Goal: Check status: Check status

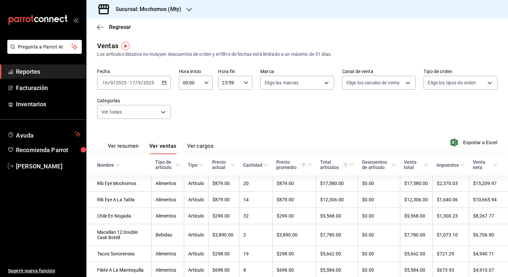
click at [142, 11] on h3 "Sucursal: Mochomos (Mty)" at bounding box center [145, 9] width 71 height 8
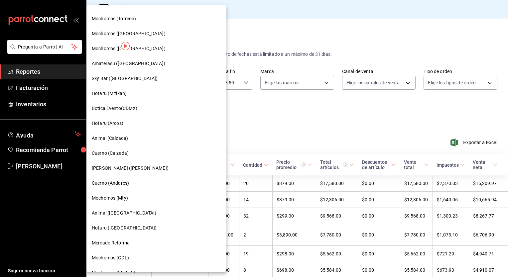
scroll to position [206, 0]
click at [117, 151] on span "Cuerno (Calzada)" at bounding box center [110, 153] width 37 height 7
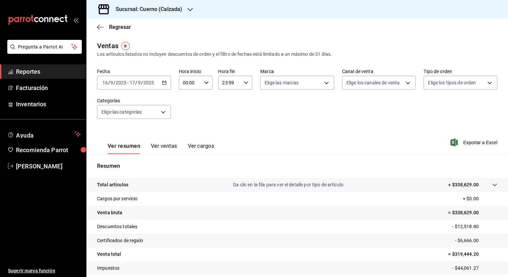
click at [162, 87] on div "[DATE] [DATE] - [DATE] [DATE]" at bounding box center [134, 83] width 74 height 14
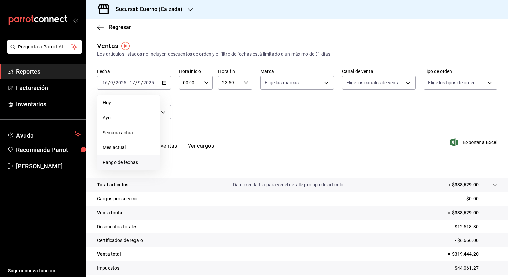
click at [124, 162] on span "Rango de fechas" at bounding box center [128, 162] width 51 height 7
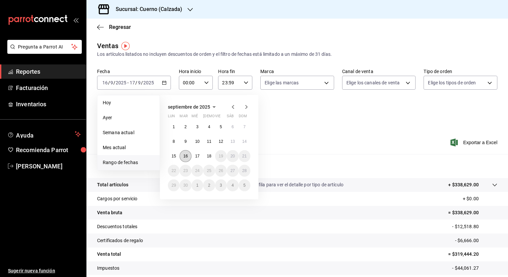
click at [179, 156] on button "16" at bounding box center [185, 156] width 12 height 12
click at [176, 156] on button "15" at bounding box center [174, 156] width 12 height 12
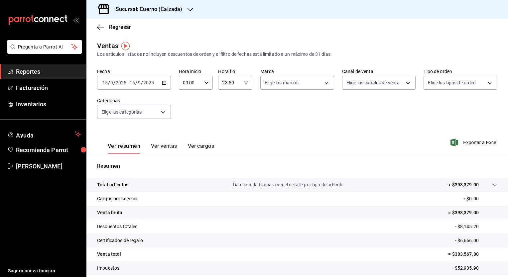
click at [206, 82] on \(Stroke\) "button" at bounding box center [206, 82] width 4 height 2
click at [187, 131] on button "05" at bounding box center [186, 134] width 14 height 13
type input "05:00"
click at [242, 80] on div at bounding box center [254, 138] width 508 height 277
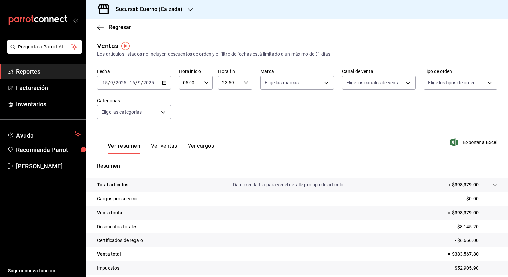
click at [244, 86] on div "23:59 Hora fin" at bounding box center [235, 83] width 34 height 14
click at [226, 120] on span "05" at bounding box center [225, 120] width 6 height 5
click at [241, 103] on button "00" at bounding box center [242, 99] width 14 height 13
type input "05:00"
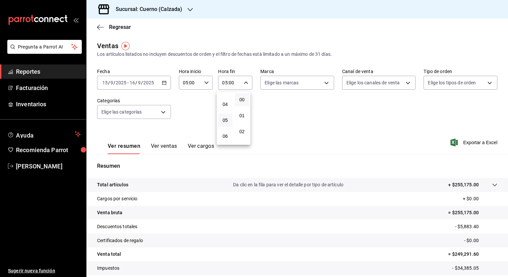
click at [313, 160] on div at bounding box center [254, 138] width 508 height 277
click at [121, 28] on span "Regresar" at bounding box center [120, 27] width 22 height 6
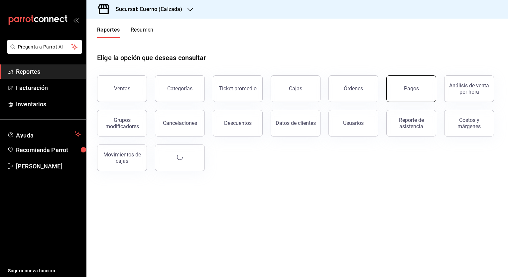
click at [402, 83] on button "Pagos" at bounding box center [411, 88] width 50 height 27
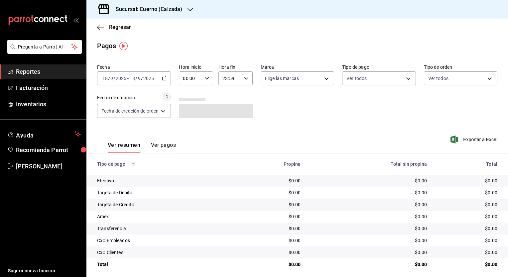
click at [163, 77] on \(Stroke\) "button" at bounding box center [164, 79] width 4 height 4
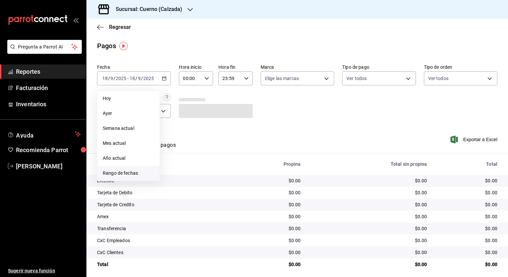
click at [124, 172] on span "Rango de fechas" at bounding box center [128, 173] width 51 height 7
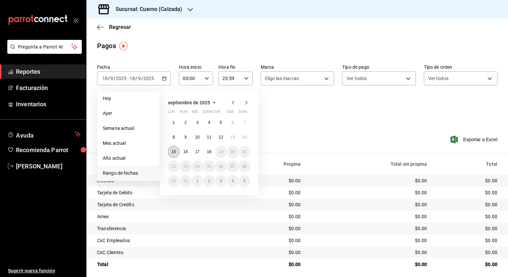
click at [175, 151] on abbr "15" at bounding box center [173, 151] width 4 height 5
click at [186, 152] on abbr "16" at bounding box center [185, 151] width 4 height 5
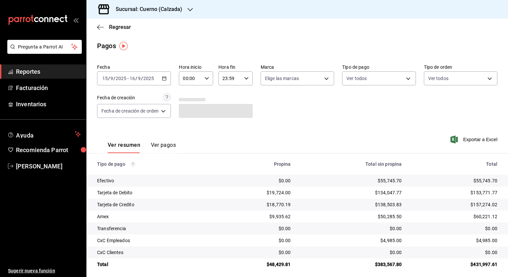
click at [205, 82] on div "00:00 Hora inicio" at bounding box center [196, 78] width 34 height 14
click at [193, 102] on button "05" at bounding box center [188, 101] width 14 height 13
type input "05:00"
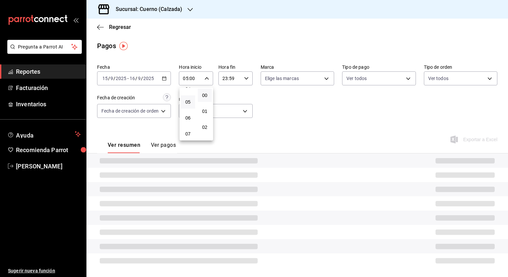
click at [242, 83] on div at bounding box center [254, 138] width 508 height 277
click at [242, 83] on div "23:59 Hora fin" at bounding box center [235, 78] width 34 height 14
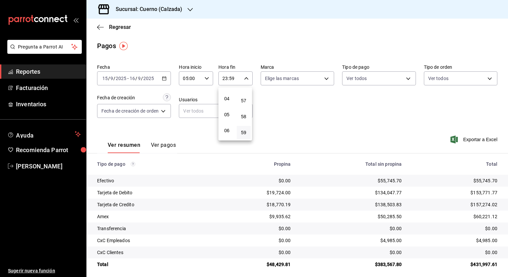
scroll to position [60, 0]
click at [225, 115] on span "05" at bounding box center [227, 114] width 6 height 5
click at [242, 97] on span "00" at bounding box center [243, 95] width 6 height 5
type input "05:00"
click at [333, 180] on div at bounding box center [254, 138] width 508 height 277
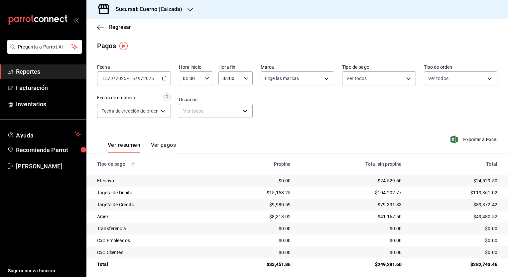
scroll to position [4, 0]
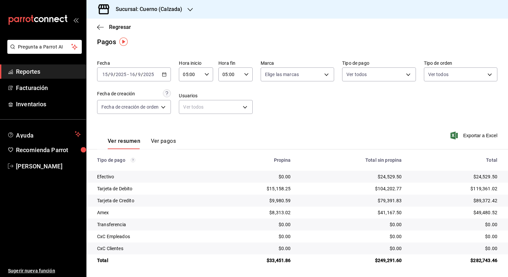
click at [161, 75] on div "[DATE] [DATE] - [DATE] [DATE]" at bounding box center [134, 74] width 74 height 14
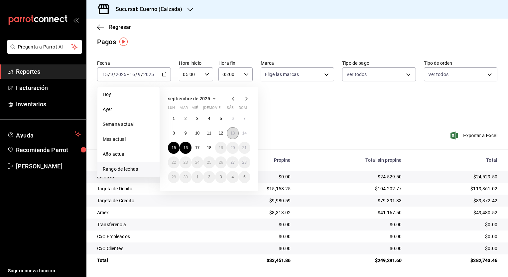
click at [234, 132] on abbr "13" at bounding box center [232, 133] width 4 height 5
click at [243, 135] on abbr "14" at bounding box center [244, 133] width 4 height 5
click at [233, 134] on abbr "13" at bounding box center [232, 133] width 4 height 5
type input "00:00"
type input "23:59"
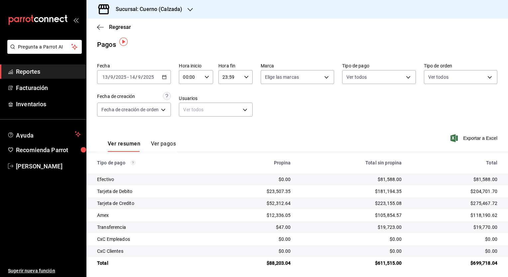
scroll to position [4, 0]
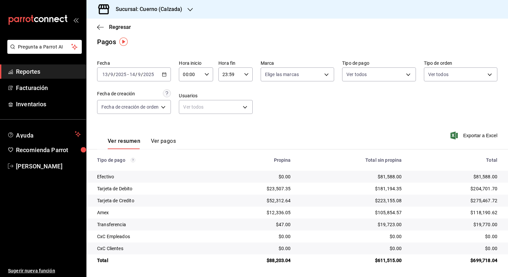
click at [207, 74] on \(Stroke\) "button" at bounding box center [207, 74] width 4 height 2
click at [192, 110] on button "05" at bounding box center [188, 108] width 14 height 13
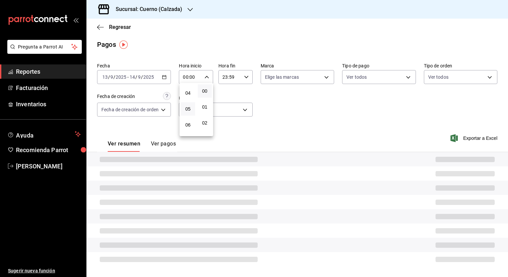
type input "05:00"
click at [228, 80] on div at bounding box center [254, 138] width 508 height 277
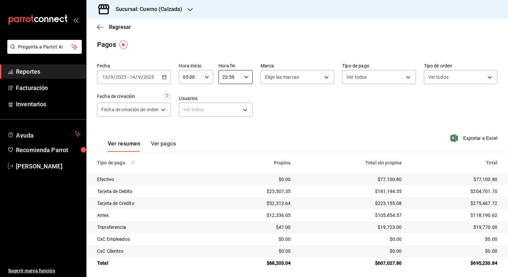
click at [228, 80] on input "23:59" at bounding box center [229, 76] width 23 height 13
click at [225, 106] on span "05" at bounding box center [227, 106] width 6 height 5
click at [243, 92] on span "00" at bounding box center [243, 93] width 6 height 5
type input "05:00"
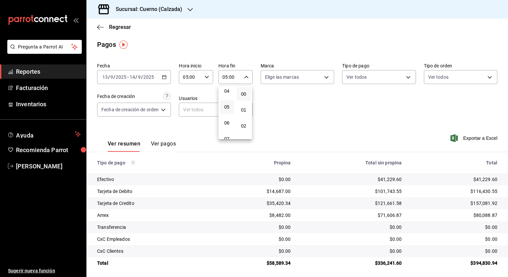
click at [213, 172] on div at bounding box center [254, 138] width 508 height 277
